Goal: Find specific page/section: Find specific page/section

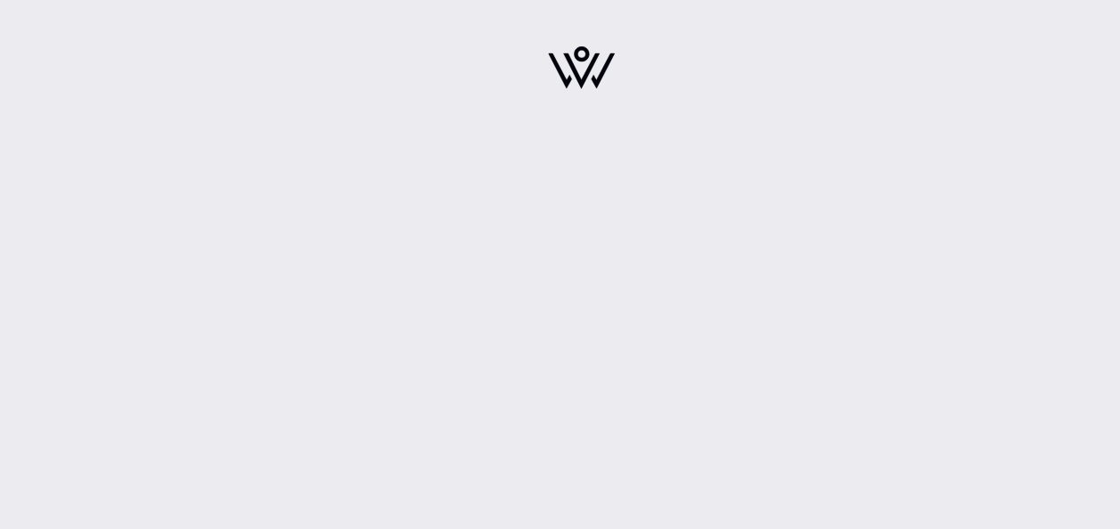
click at [1028, 137] on div at bounding box center [581, 73] width 1077 height 146
